Goal: Task Accomplishment & Management: Manage account settings

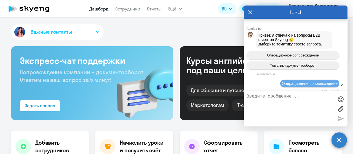
select select "30"
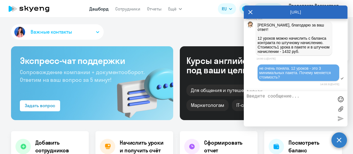
scroll to position [449, 0]
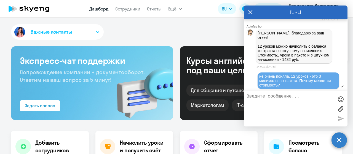
click at [272, 97] on textarea at bounding box center [289, 109] width 87 height 30
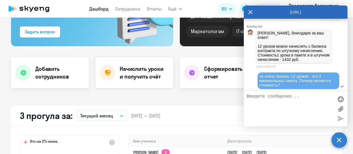
scroll to position [83, 0]
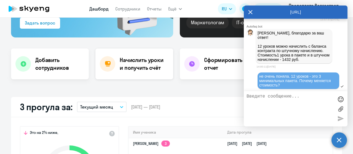
click at [136, 59] on h4 "Начислить уроки и получить счёт" at bounding box center [144, 63] width 48 height 15
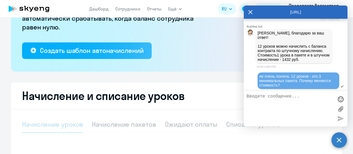
select select "10"
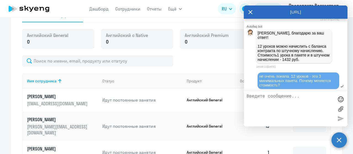
scroll to position [221, 0]
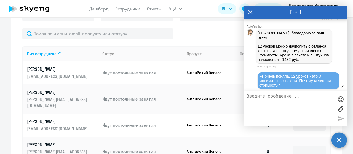
click at [83, 119] on p "[PERSON_NAME]" at bounding box center [58, 122] width 62 height 6
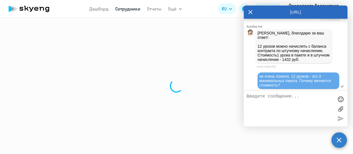
select select "english"
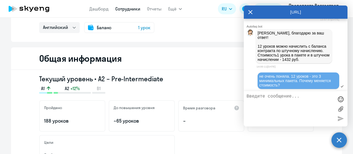
scroll to position [55, 0]
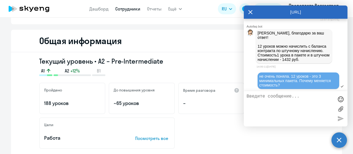
drag, startPoint x: 250, startPoint y: 12, endPoint x: 248, endPoint y: 15, distance: 2.9
click at [250, 12] on icon at bounding box center [250, 12] width 4 height 4
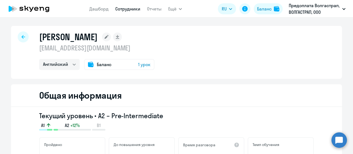
scroll to position [0, 0]
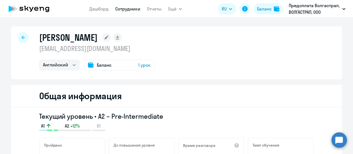
click at [104, 64] on span "Баланс" at bounding box center [104, 65] width 15 height 7
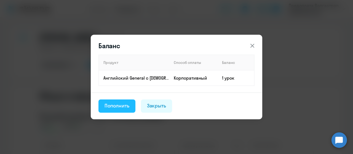
click at [109, 105] on div "Пополнить" at bounding box center [116, 105] width 25 height 7
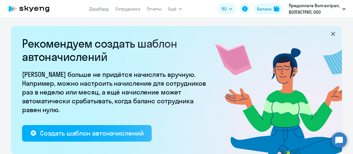
select select "10"
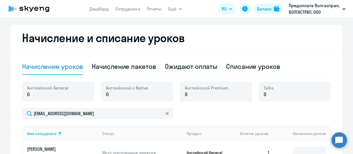
scroll to position [165, 0]
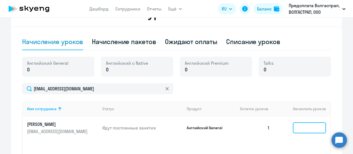
click at [316, 129] on input at bounding box center [309, 127] width 33 height 11
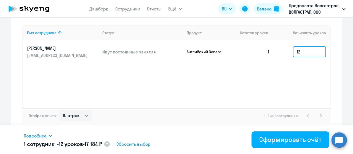
scroll to position [241, 0]
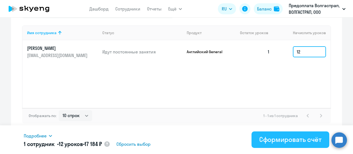
type input "12"
click at [275, 141] on div "Сформировать счёт" at bounding box center [290, 139] width 62 height 9
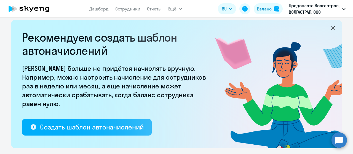
scroll to position [0, 0]
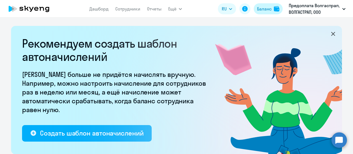
click at [263, 10] on div "Баланс" at bounding box center [264, 9] width 15 height 7
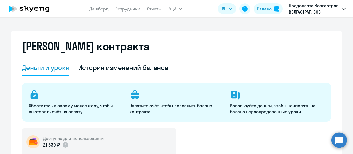
select select "english_adult_not_native_speaker"
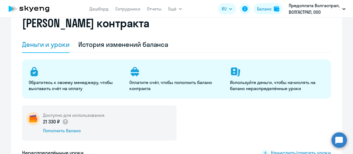
scroll to position [83, 0]
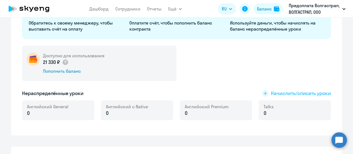
click at [276, 93] on span "Начислить/списать уроки" at bounding box center [301, 93] width 60 height 7
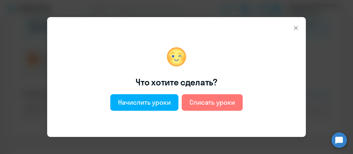
click at [276, 93] on div "Что хотите сделать? Начислить уроки Списать уроки" at bounding box center [170, 77] width 231 height 107
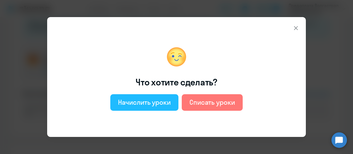
click at [152, 102] on div "Начислить уроки" at bounding box center [144, 102] width 53 height 9
select select "english_adult_not_native_speaker"
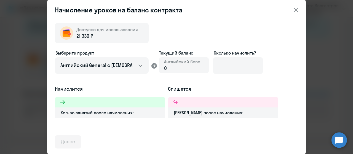
click at [138, 88] on h5 "Начислится" at bounding box center [110, 88] width 110 height 7
click at [136, 112] on div "Кол-во занятий после начисления:" at bounding box center [110, 112] width 110 height 10
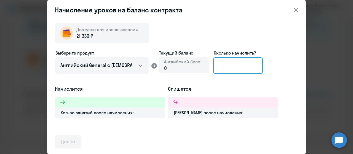
click at [229, 68] on input at bounding box center [238, 65] width 50 height 17
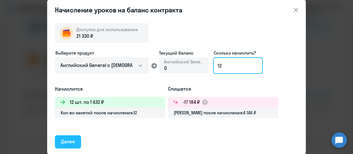
type input "12"
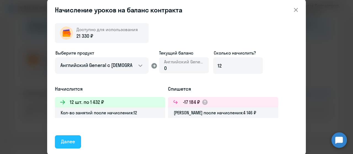
click at [73, 143] on div "Далее" at bounding box center [68, 141] width 14 height 7
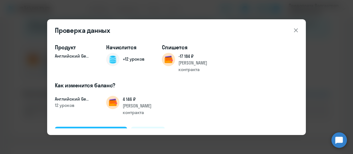
click at [76, 130] on div "Подтвердить и начислить" at bounding box center [91, 133] width 60 height 7
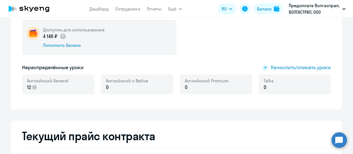
scroll to position [53, 0]
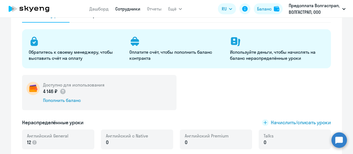
click at [129, 11] on link "Сотрудники" at bounding box center [127, 9] width 25 height 6
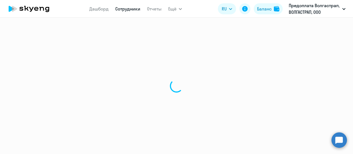
select select "30"
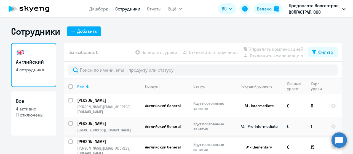
click at [81, 120] on p "[PERSON_NAME]" at bounding box center [108, 123] width 62 height 6
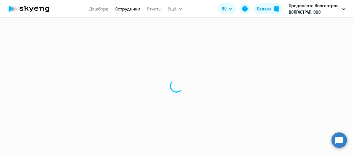
select select "english"
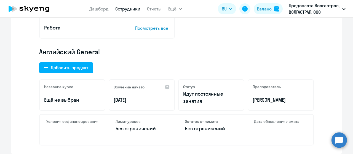
scroll to position [138, 0]
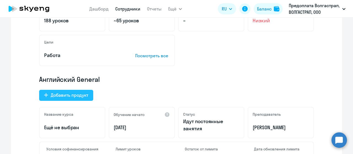
click at [64, 95] on div "Добавить продукт" at bounding box center [69, 95] width 37 height 7
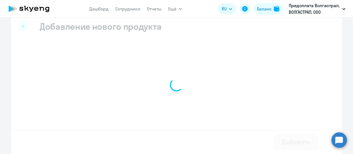
scroll to position [7, 0]
select select "english_adult_native_speaker"
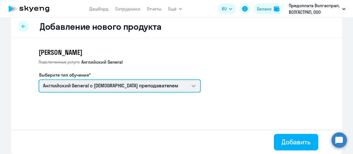
click at [191, 86] on select "Английский General с [DEMOGRAPHIC_DATA] преподавателем Премиум [DEMOGRAPHIC_DAT…" at bounding box center [120, 85] width 162 height 13
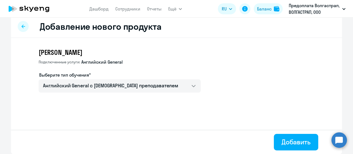
click at [21, 25] on icon at bounding box center [23, 27] width 4 height 4
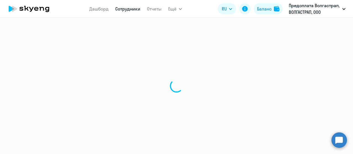
select select "english"
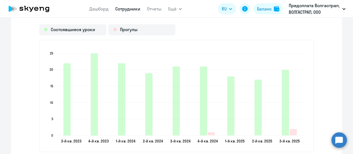
scroll to position [708, 0]
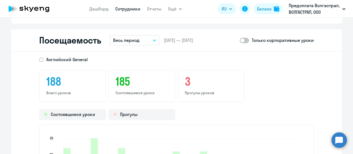
drag, startPoint x: 343, startPoint y: 142, endPoint x: 340, endPoint y: 140, distance: 4.0
click at [342, 141] on circle at bounding box center [338, 139] width 15 height 15
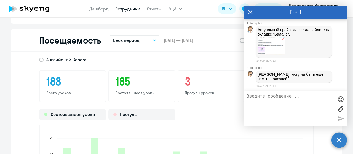
scroll to position [0, 0]
click at [278, 96] on textarea at bounding box center [289, 109] width 87 height 30
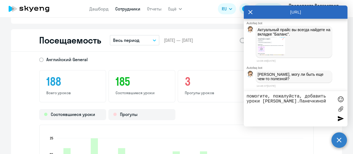
type textarea "помогите, пожалуйста, добавить уроки [PERSON_NAME].Панечкиной"
click at [340, 119] on div at bounding box center [340, 118] width 8 height 8
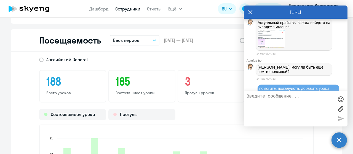
scroll to position [636, 0]
